Goal: Find specific page/section: Find specific page/section

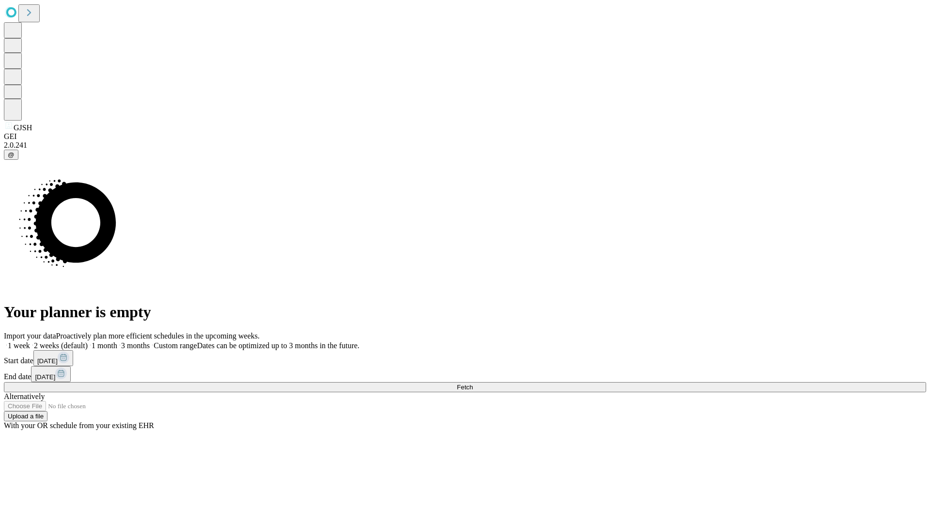
click at [473, 383] on span "Fetch" at bounding box center [465, 386] width 16 height 7
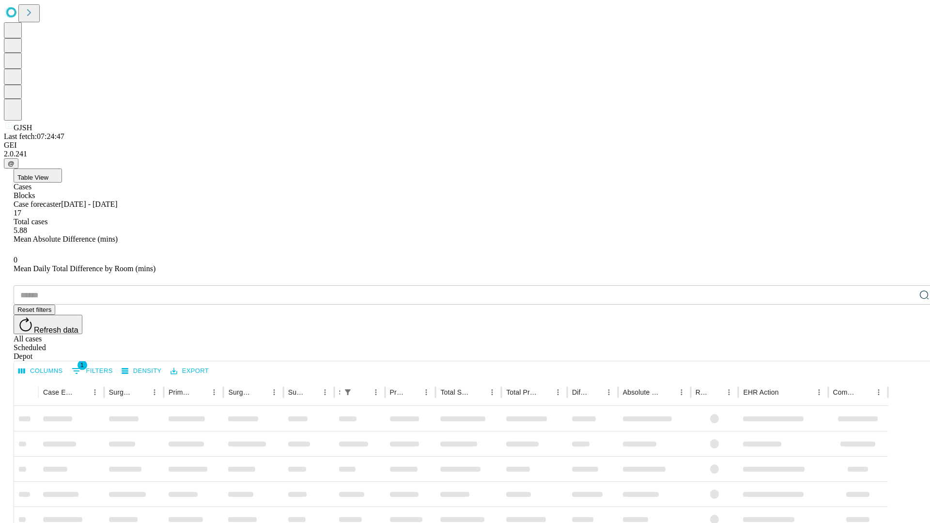
click at [48, 174] on span "Table View" at bounding box center [32, 177] width 31 height 7
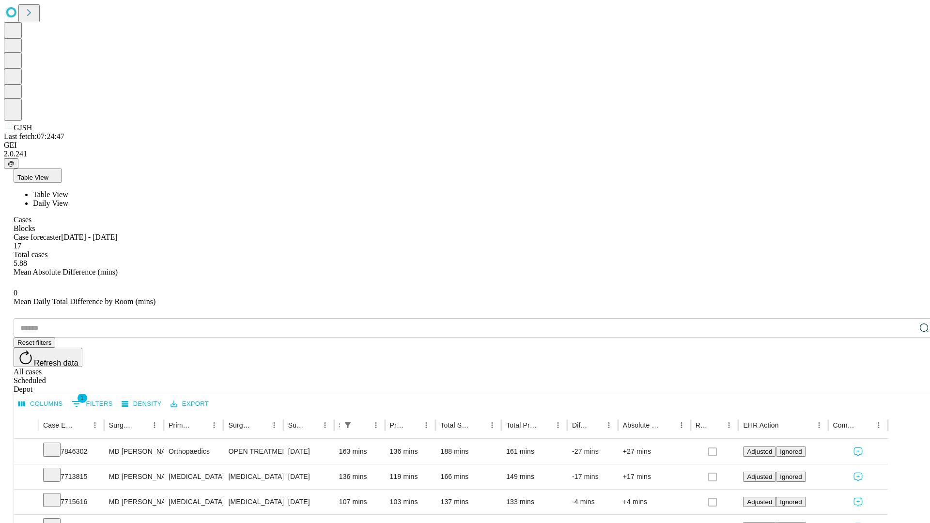
click at [68, 199] on span "Daily View" at bounding box center [50, 203] width 35 height 8
